Goal: Obtain resource: Download file/media

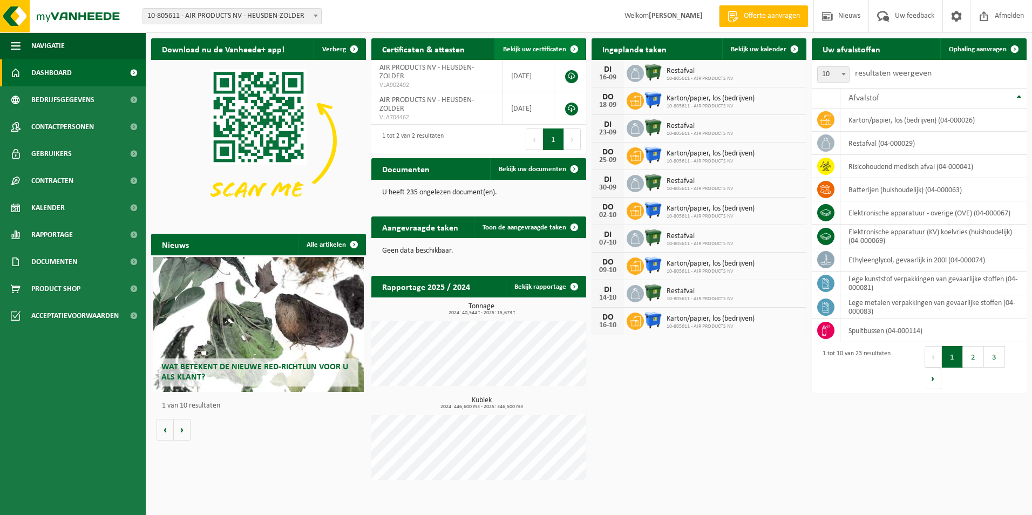
click at [524, 49] on span "Bekijk uw certificaten" at bounding box center [534, 49] width 63 height 7
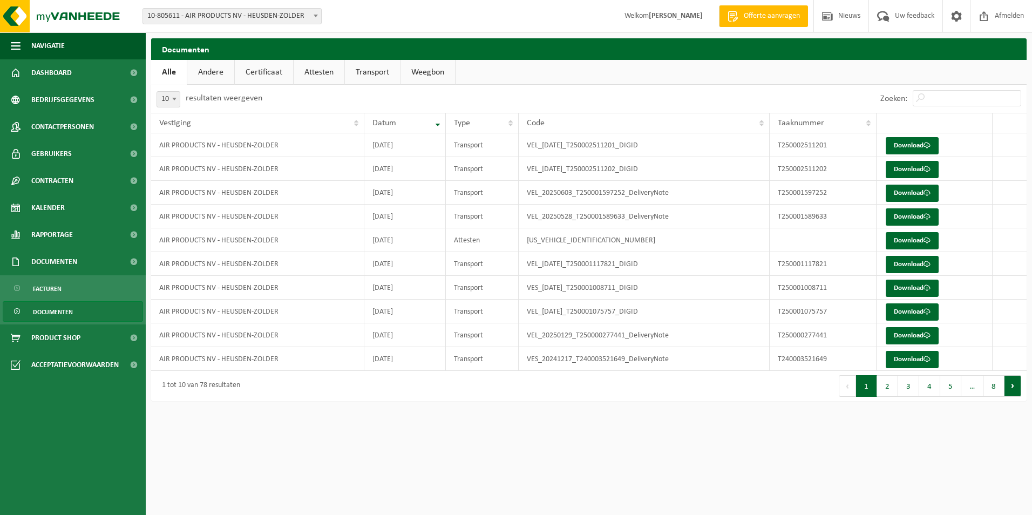
click at [1010, 387] on button "Volgende" at bounding box center [1013, 386] width 17 height 22
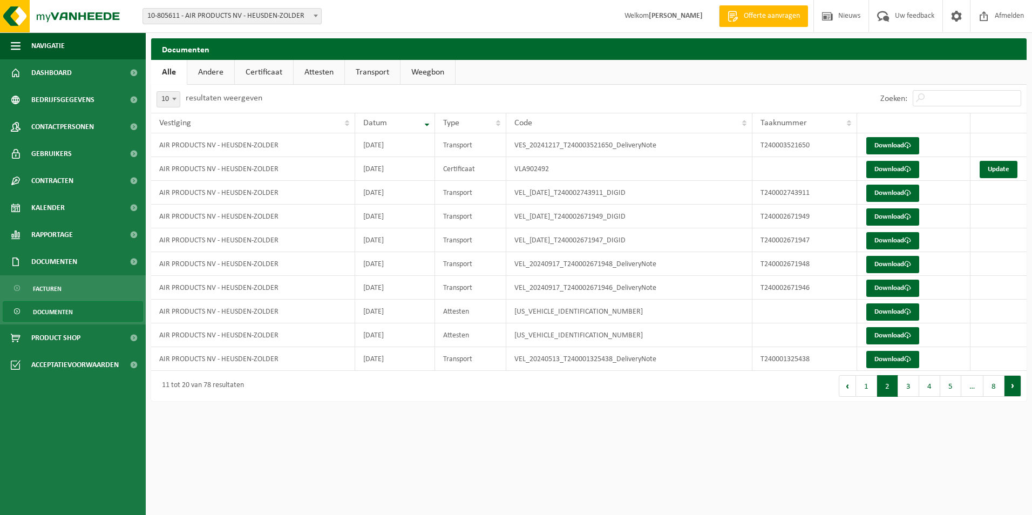
click at [1008, 386] on button "Volgende" at bounding box center [1013, 386] width 17 height 22
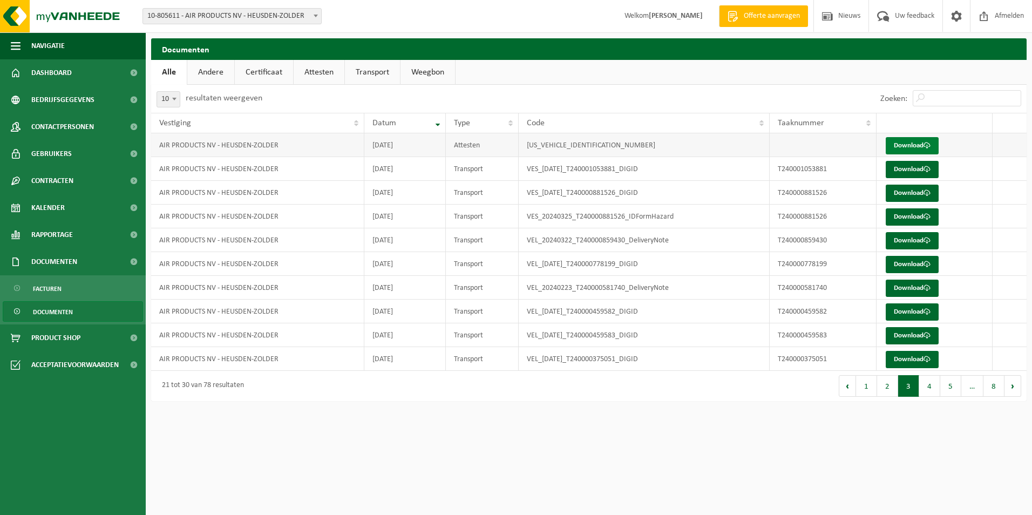
click at [902, 141] on link "Download" at bounding box center [912, 145] width 53 height 17
